Goal: Task Accomplishment & Management: Use online tool/utility

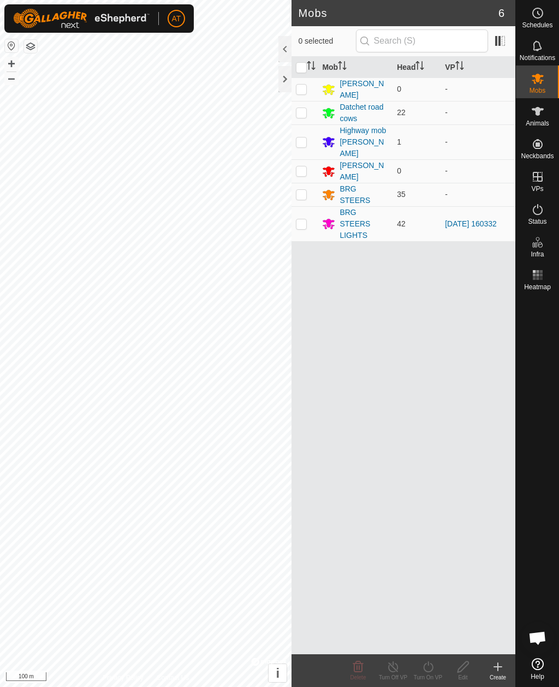
click at [493, 665] on icon at bounding box center [497, 666] width 13 height 13
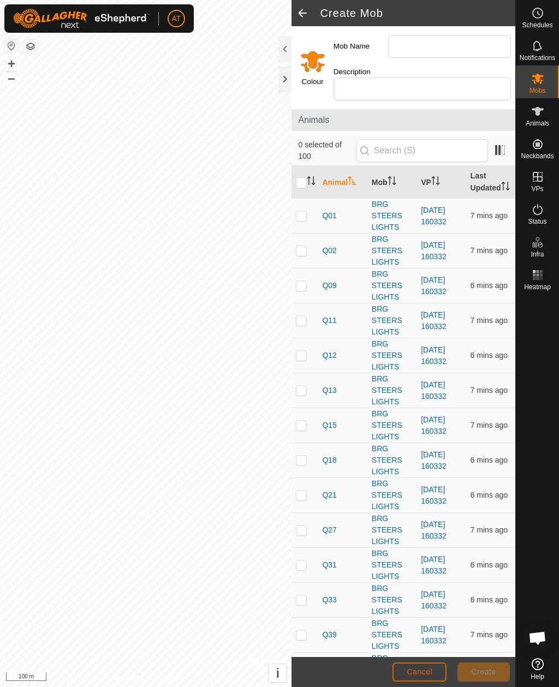
click at [422, 671] on span "Cancel" at bounding box center [420, 672] width 26 height 9
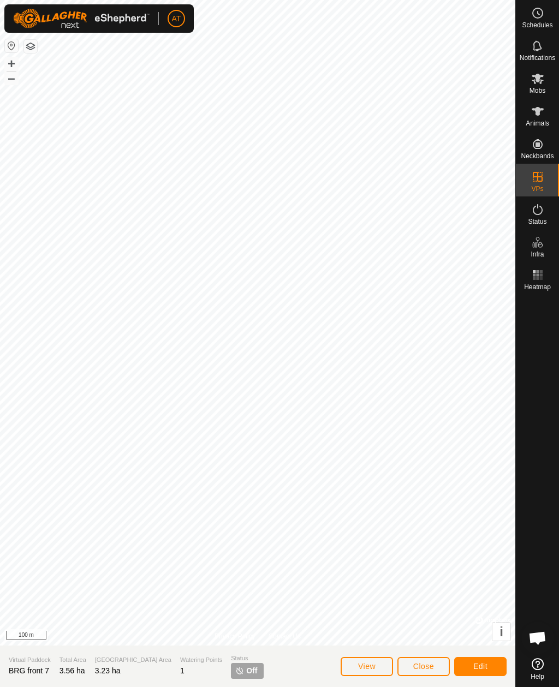
click at [425, 665] on span "Close" at bounding box center [423, 666] width 21 height 9
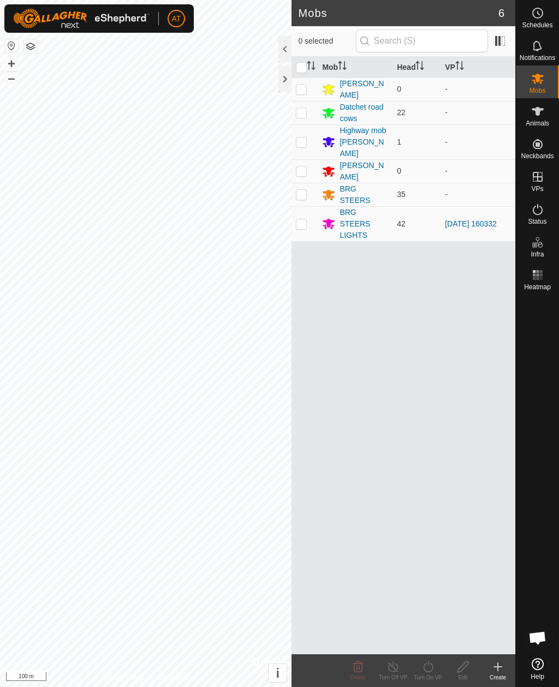
click at [306, 216] on td at bounding box center [304, 223] width 26 height 35
checkbox input "true"
click at [428, 667] on icon at bounding box center [428, 666] width 14 height 13
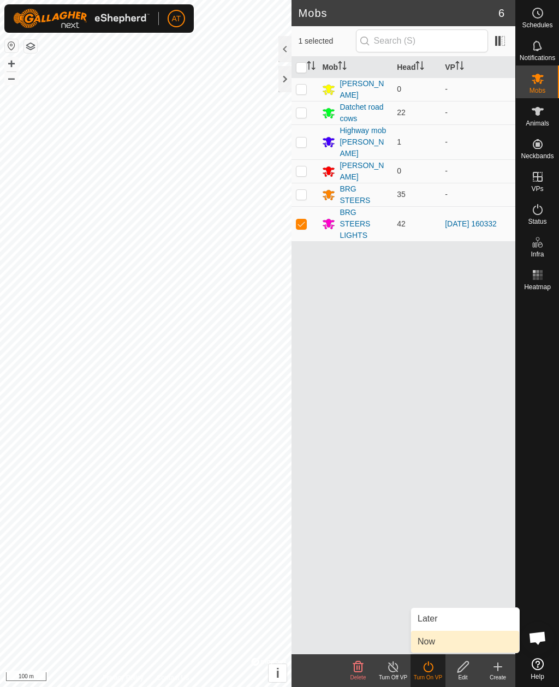
click at [432, 641] on span "Now" at bounding box center [426, 641] width 17 height 13
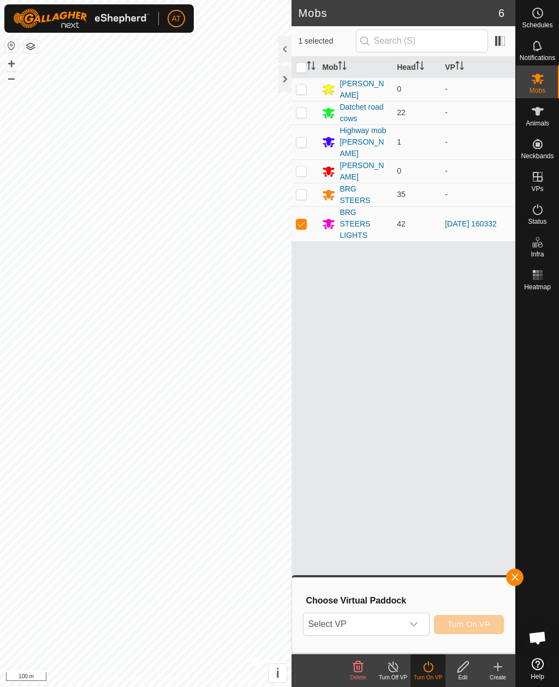
click at [419, 621] on div "dropdown trigger" at bounding box center [414, 625] width 22 height 22
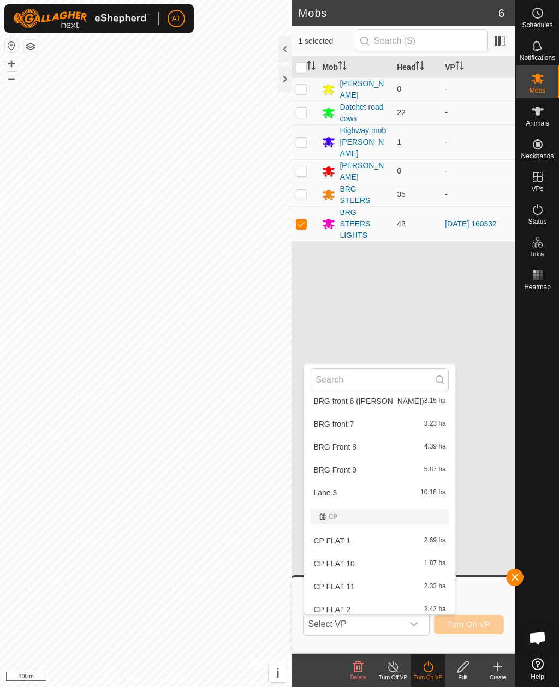
scroll to position [535, 0]
click at [338, 429] on div "BRG front 7 3.23 ha" at bounding box center [380, 423] width 138 height 13
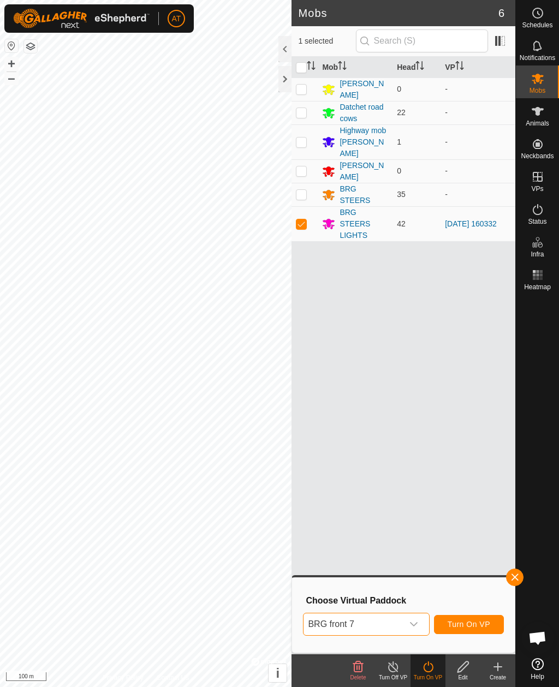
click at [471, 624] on span "Turn On VP" at bounding box center [469, 624] width 43 height 9
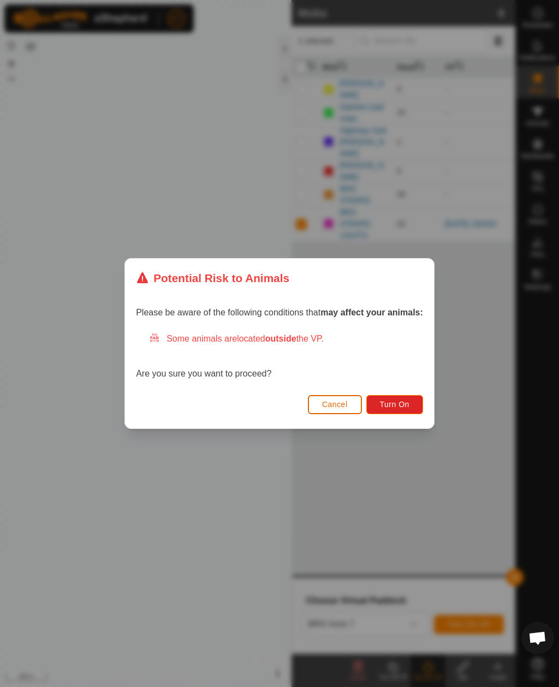
click at [397, 404] on span "Turn On" at bounding box center [394, 404] width 29 height 9
